Goal: Information Seeking & Learning: Find specific fact

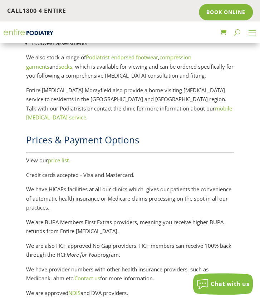
scroll to position [1052, 0]
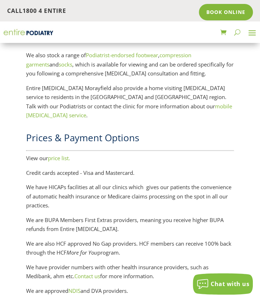
click at [61, 156] on link "price list." at bounding box center [59, 157] width 22 height 7
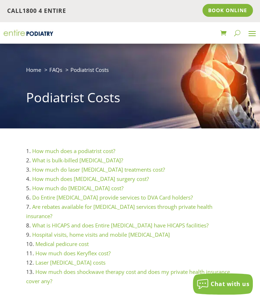
click at [98, 151] on link "How much does a podiatrist cost?" at bounding box center [73, 150] width 83 height 7
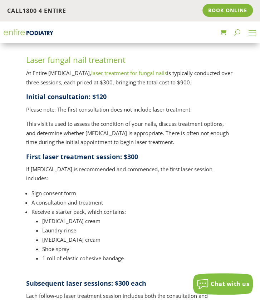
scroll to position [797, 0]
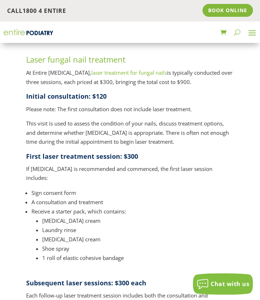
drag, startPoint x: 0, startPoint y: 137, endPoint x: 2, endPoint y: 165, distance: 27.6
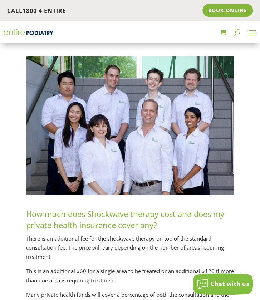
scroll to position [3549, 0]
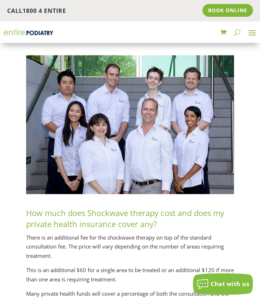
drag, startPoint x: 11, startPoint y: 148, endPoint x: 11, endPoint y: 158, distance: 9.3
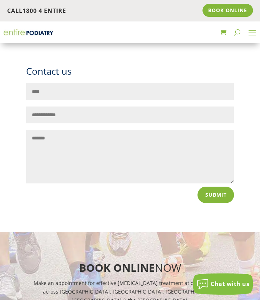
scroll to position [4448, 0]
